Goal: Find contact information: Find contact information

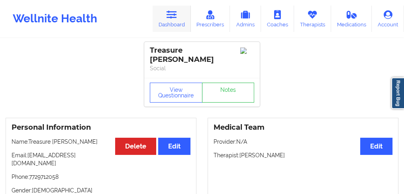
click at [177, 23] on link "Dashboard" at bounding box center [172, 19] width 38 height 26
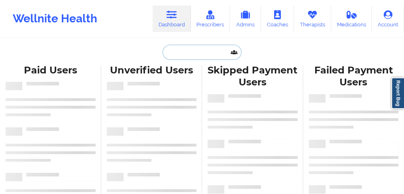
click at [185, 52] on input "text" at bounding box center [202, 52] width 79 height 15
paste input "[PERSON_NAME]"
type input "[PERSON_NAME]"
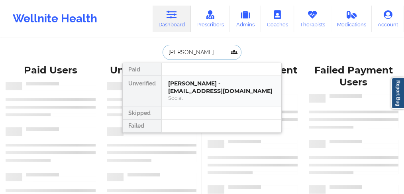
click at [181, 84] on div "[PERSON_NAME] - [EMAIL_ADDRESS][DOMAIN_NAME]" at bounding box center [221, 87] width 107 height 15
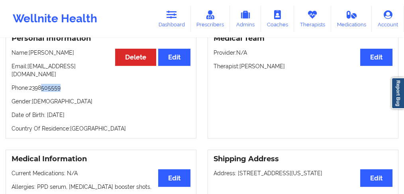
scroll to position [82, 0]
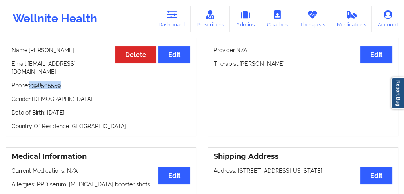
drag, startPoint x: 39, startPoint y: 79, endPoint x: 30, endPoint y: 80, distance: 9.2
click at [30, 81] on p "Phone: [PHONE_NUMBER]" at bounding box center [101, 85] width 179 height 8
copy p "2398505559"
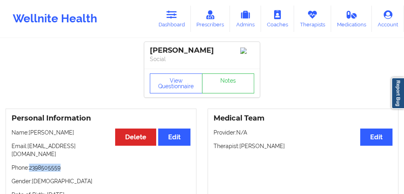
scroll to position [0, 0]
drag, startPoint x: 177, startPoint y: 17, endPoint x: 178, endPoint y: 34, distance: 16.4
click at [177, 17] on icon at bounding box center [172, 14] width 10 height 9
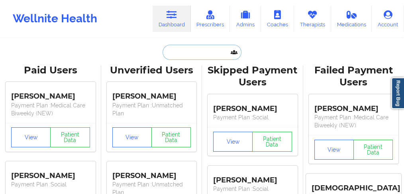
click at [169, 56] on input "text" at bounding box center [202, 52] width 79 height 15
paste input "[PERSON_NAME]"
type input "[PERSON_NAME]"
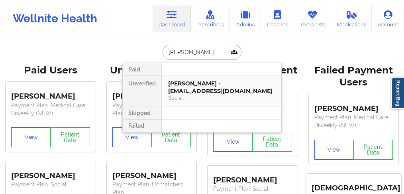
click at [171, 90] on div "[PERSON_NAME] - [EMAIL_ADDRESS][DOMAIN_NAME]" at bounding box center [221, 87] width 107 height 15
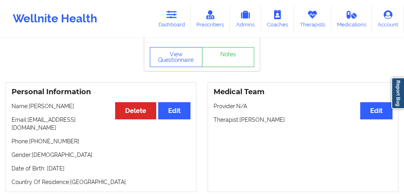
scroll to position [26, 0]
drag, startPoint x: 76, startPoint y: 133, endPoint x: 33, endPoint y: 135, distance: 43.1
click at [33, 137] on p "Phone: [PHONE_NUMBER]" at bounding box center [101, 141] width 179 height 8
copy p "[PHONE_NUMBER]"
